Goal: Information Seeking & Learning: Learn about a topic

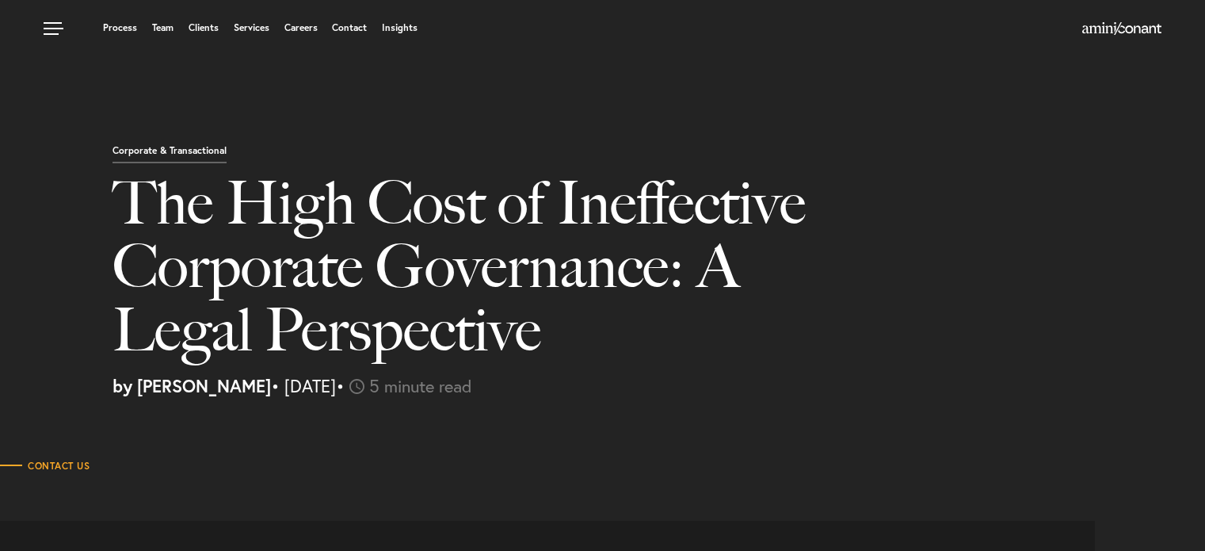
select select "ZM"
select select "Austin"
select select "Business and Civil Litigation"
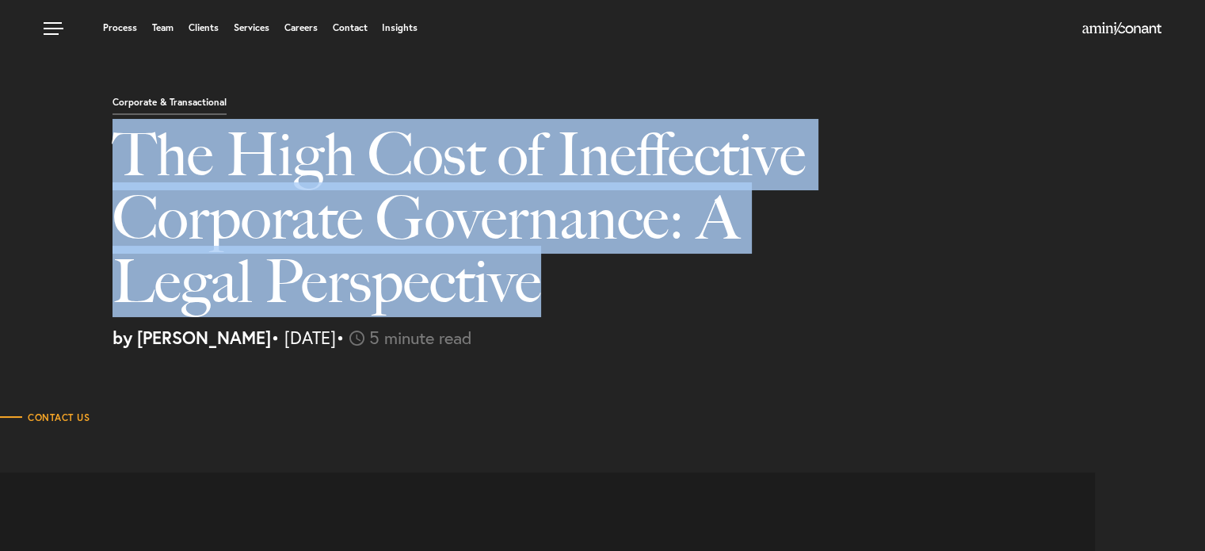
drag, startPoint x: 540, startPoint y: 293, endPoint x: 120, endPoint y: 150, distance: 443.7
click at [120, 150] on h1 "The High Cost of Ineffective Corporate Governance: A Legal Perspective" at bounding box center [491, 226] width 757 height 206
copy h1 "The High Cost of Ineffective Corporate Governance: A Legal Perspective"
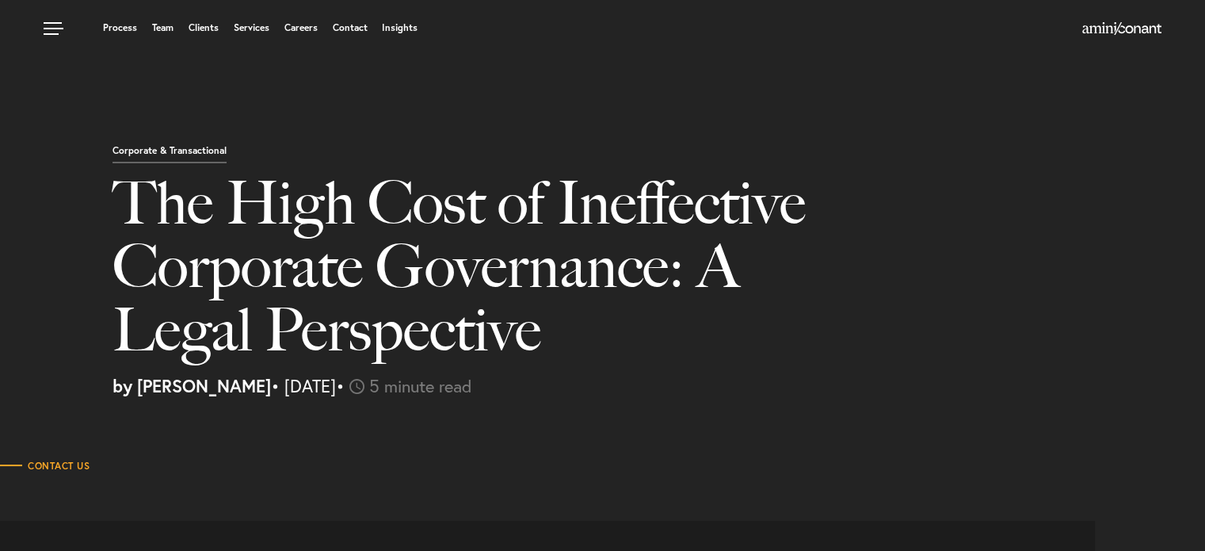
click at [387, 422] on section "Contact Us" at bounding box center [602, 449] width 1205 height 79
drag, startPoint x: 244, startPoint y: 386, endPoint x: 139, endPoint y: 395, distance: 105.7
click at [139, 395] on strong "by [PERSON_NAME]" at bounding box center [192, 385] width 158 height 23
copy strong "[PERSON_NAME]"
click at [471, 467] on div at bounding box center [803, 466] width 803 height 16
